Goal: Information Seeking & Learning: Learn about a topic

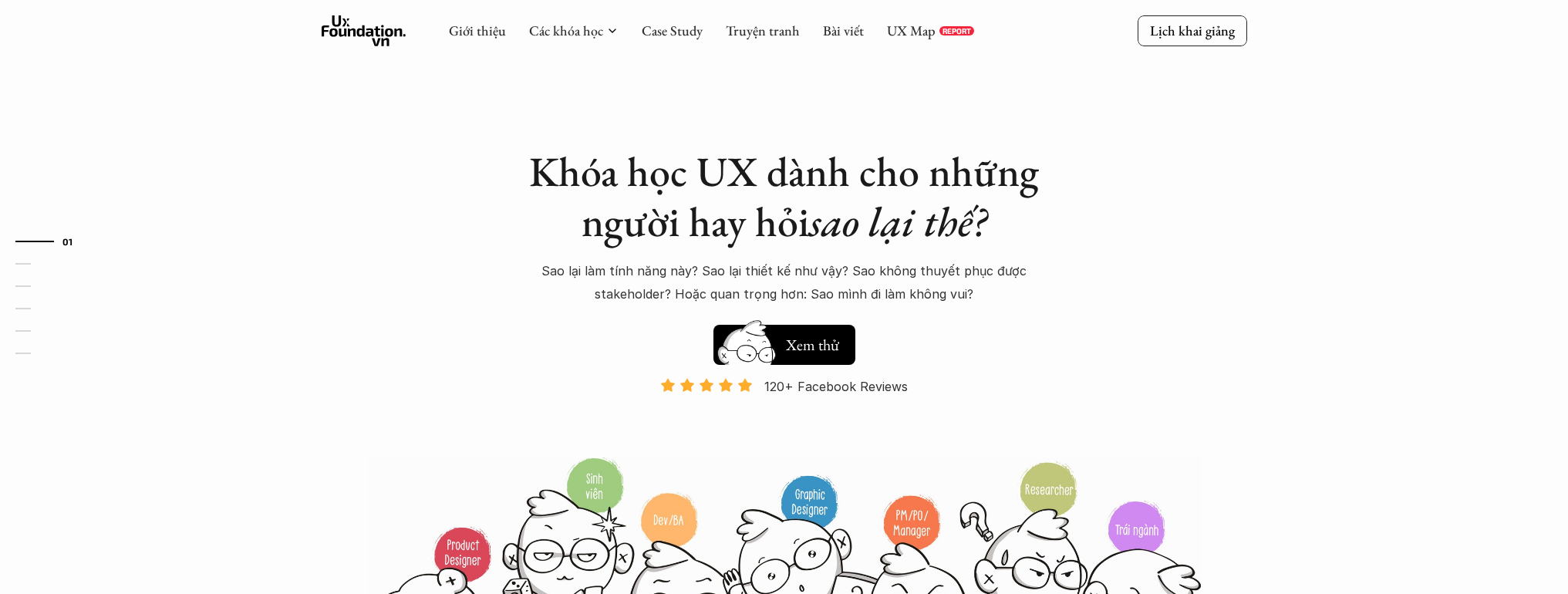
click at [1094, 161] on div "Khóa học UX dành cho những người hay hỏi sao lại thế? Sao lại làm tính năng này…" at bounding box center [784, 353] width 925 height 705
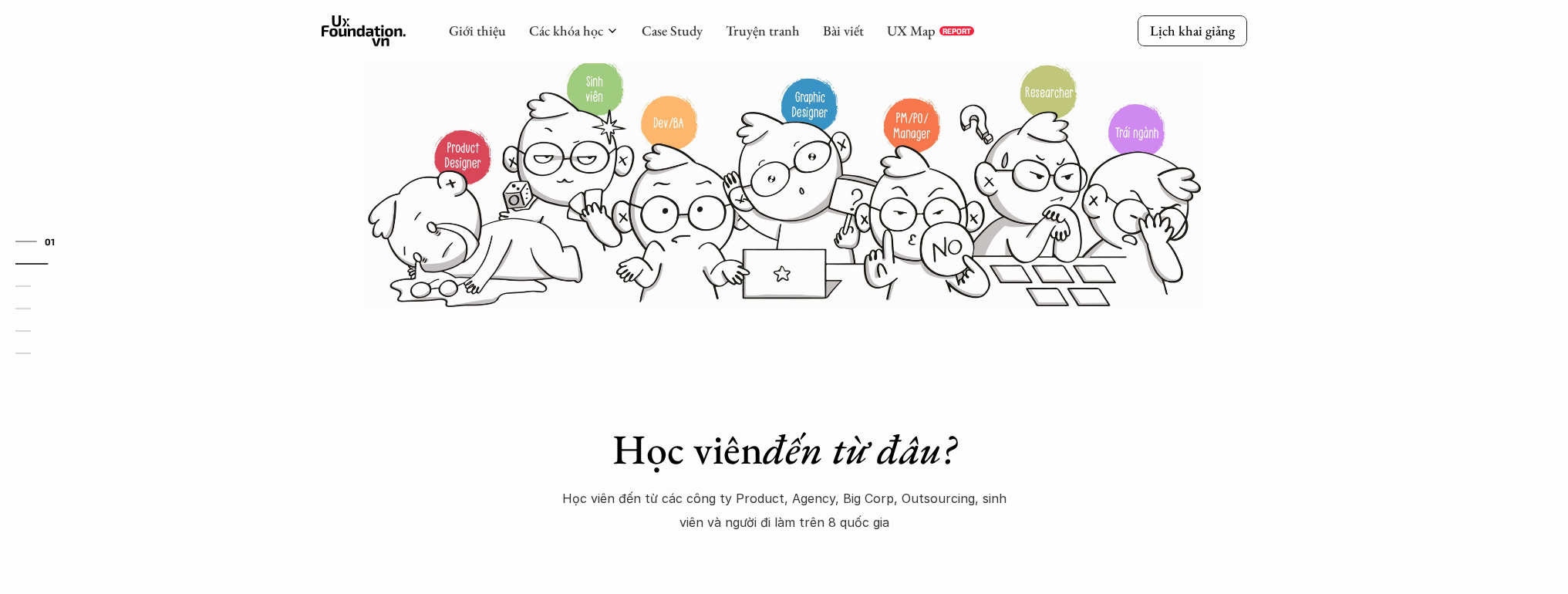
scroll to position [247, 0]
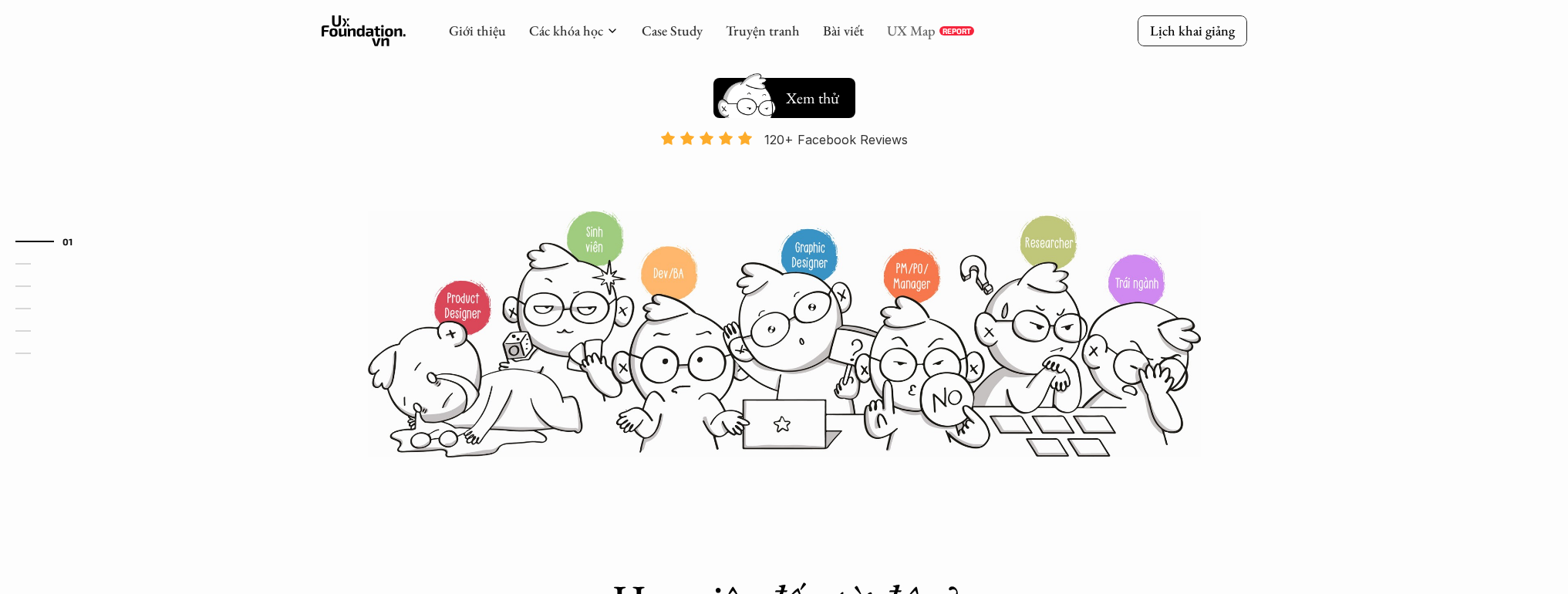
click at [888, 27] on link "UX Map" at bounding box center [911, 30] width 49 height 18
